Goal: Task Accomplishment & Management: Use online tool/utility

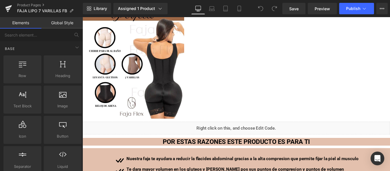
scroll to position [1614, 0]
click at [242, 12] on link "Mobile" at bounding box center [239, 8] width 14 height 11
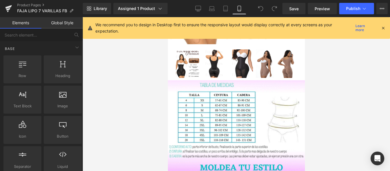
scroll to position [0, 0]
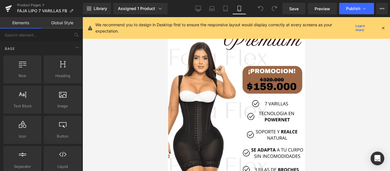
click at [386, 27] on div "We recommend you to design in Desktop first to ensure the responsive layout wou…" at bounding box center [236, 28] width 307 height 22
click at [384, 27] on icon at bounding box center [383, 27] width 5 height 5
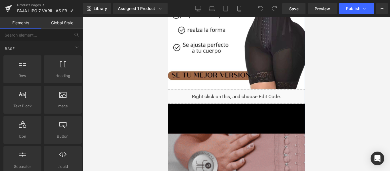
scroll to position [527, 0]
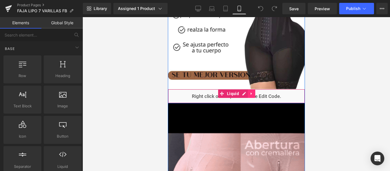
click at [249, 92] on icon at bounding box center [251, 93] width 4 height 4
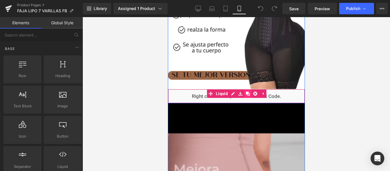
click at [245, 92] on icon at bounding box center [247, 94] width 4 height 4
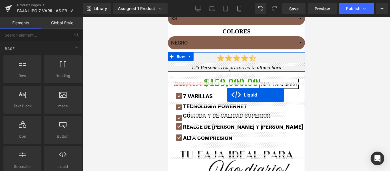
scroll to position [294, 0]
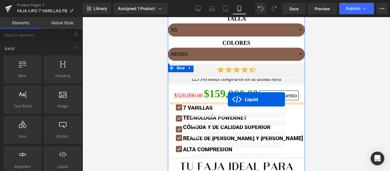
drag, startPoint x: 220, startPoint y: 88, endPoint x: 228, endPoint y: 99, distance: 13.6
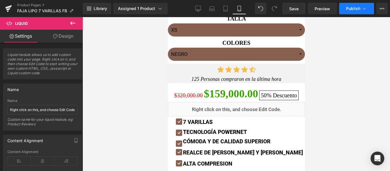
click at [356, 6] on button "Publish" at bounding box center [356, 8] width 35 height 11
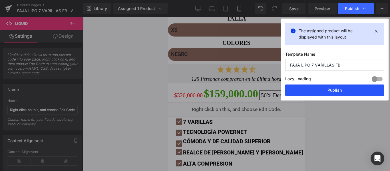
click at [341, 90] on button "Publish" at bounding box center [334, 89] width 99 height 11
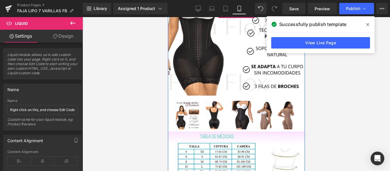
scroll to position [0, 0]
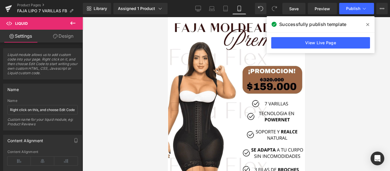
drag, startPoint x: 31, startPoint y: 5, endPoint x: 150, endPoint y: 29, distance: 121.7
click at [31, 5] on link "Product Pages" at bounding box center [50, 5] width 66 height 5
